Goal: Transaction & Acquisition: Download file/media

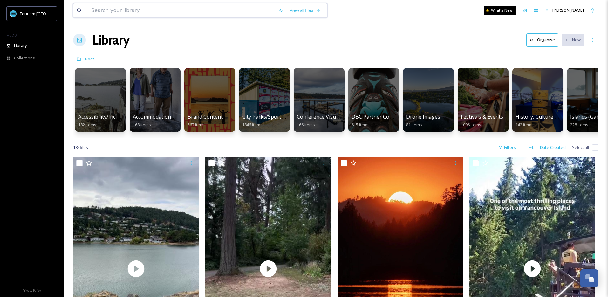
click at [136, 9] on input at bounding box center [181, 10] width 187 height 14
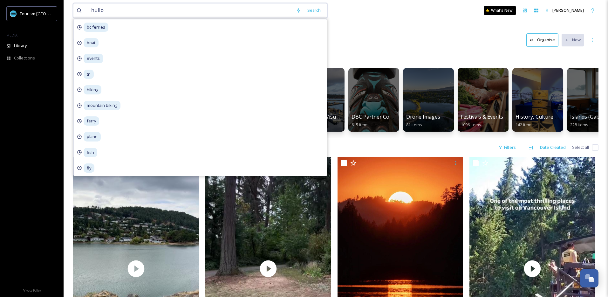
type input "hullo"
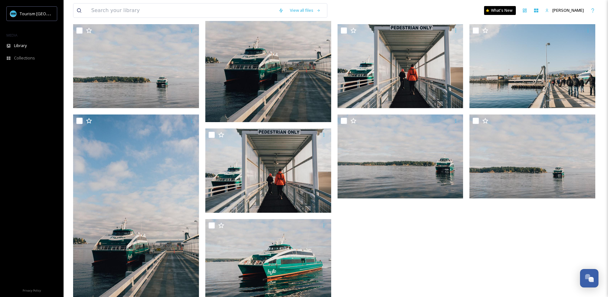
scroll to position [152, 0]
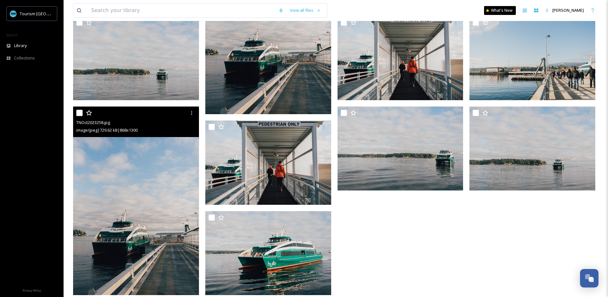
click at [124, 213] on img at bounding box center [136, 200] width 126 height 188
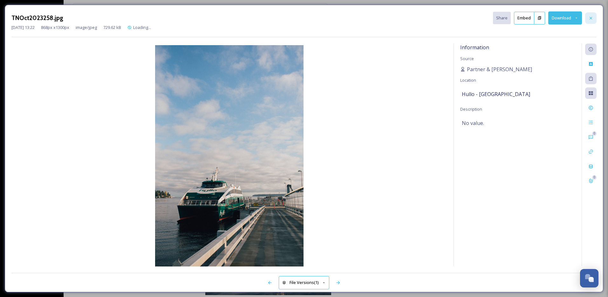
click at [591, 16] on icon at bounding box center [590, 18] width 5 height 5
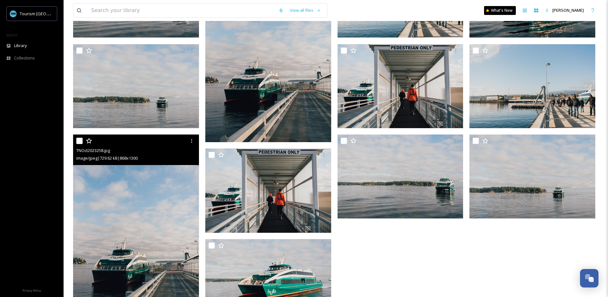
scroll to position [140, 0]
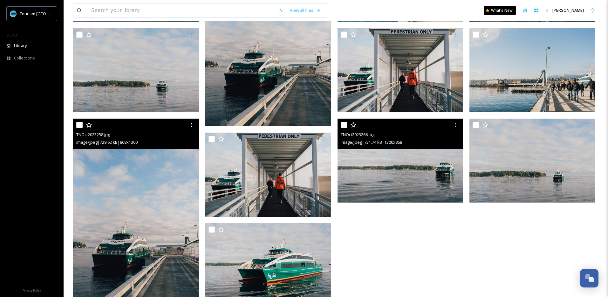
click at [376, 171] on img at bounding box center [401, 161] width 126 height 84
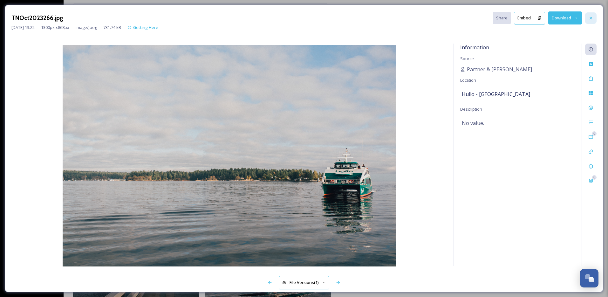
click at [590, 20] on icon at bounding box center [590, 18] width 5 height 5
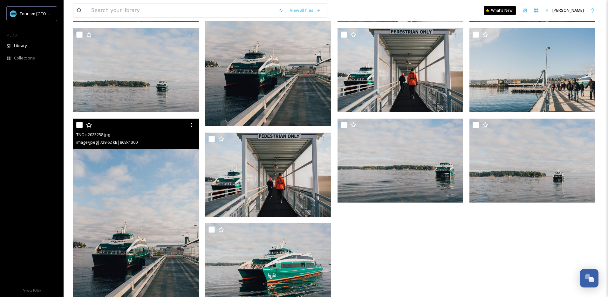
scroll to position [161, 0]
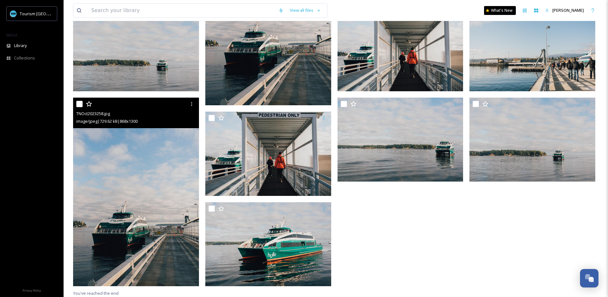
click at [135, 195] on img at bounding box center [136, 192] width 126 height 188
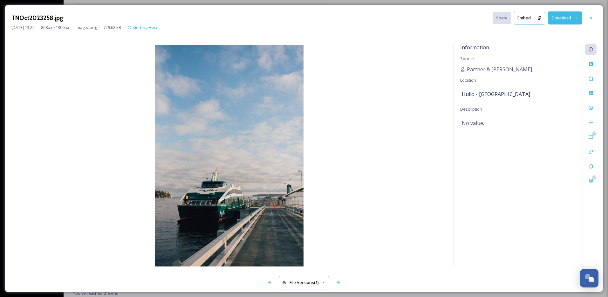
click at [556, 19] on button "Download" at bounding box center [565, 17] width 34 height 13
click at [547, 38] on div "Download Original (868 x 1300)" at bounding box center [549, 32] width 65 height 12
click at [591, 18] on icon at bounding box center [591, 18] width 3 height 3
